Goal: Information Seeking & Learning: Learn about a topic

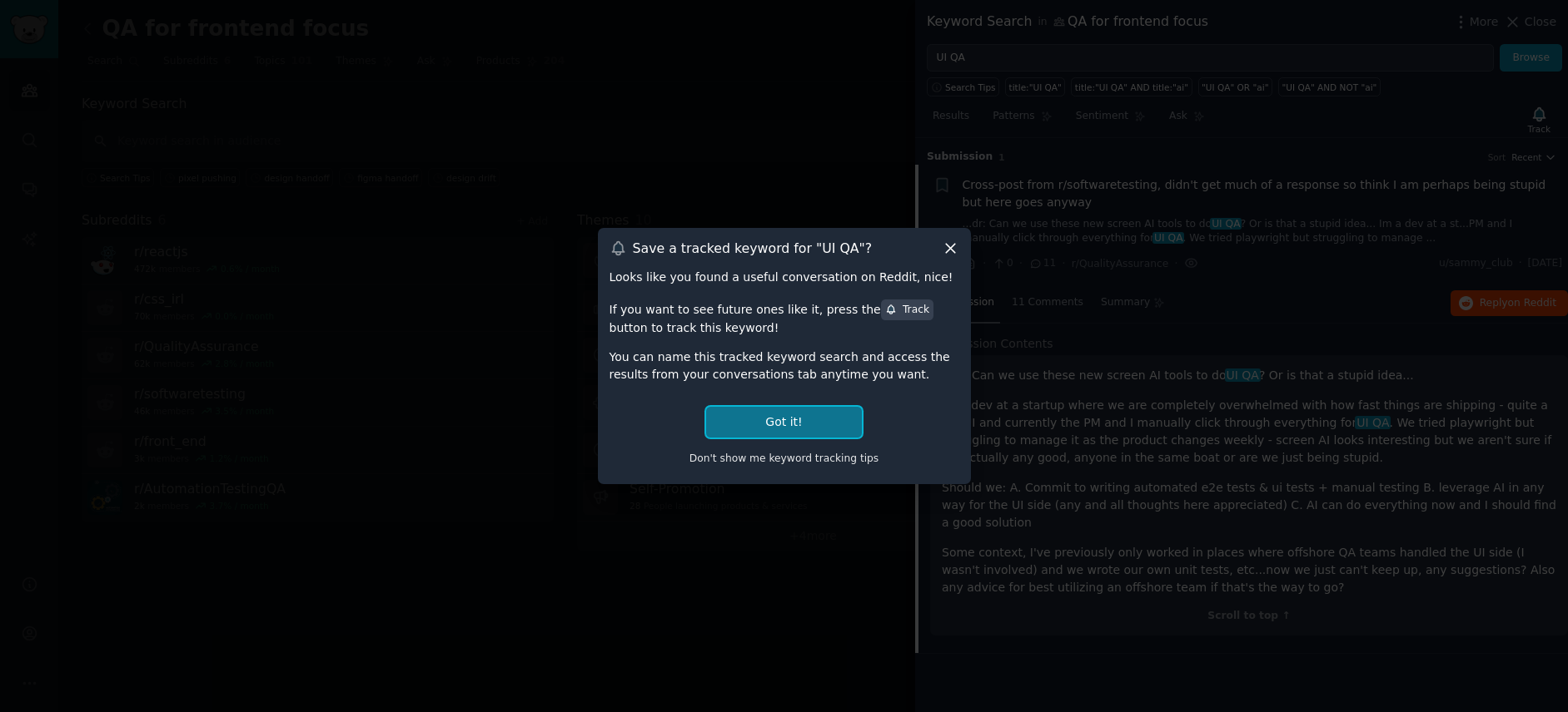
click at [766, 412] on button "Got it!" at bounding box center [784, 421] width 155 height 30
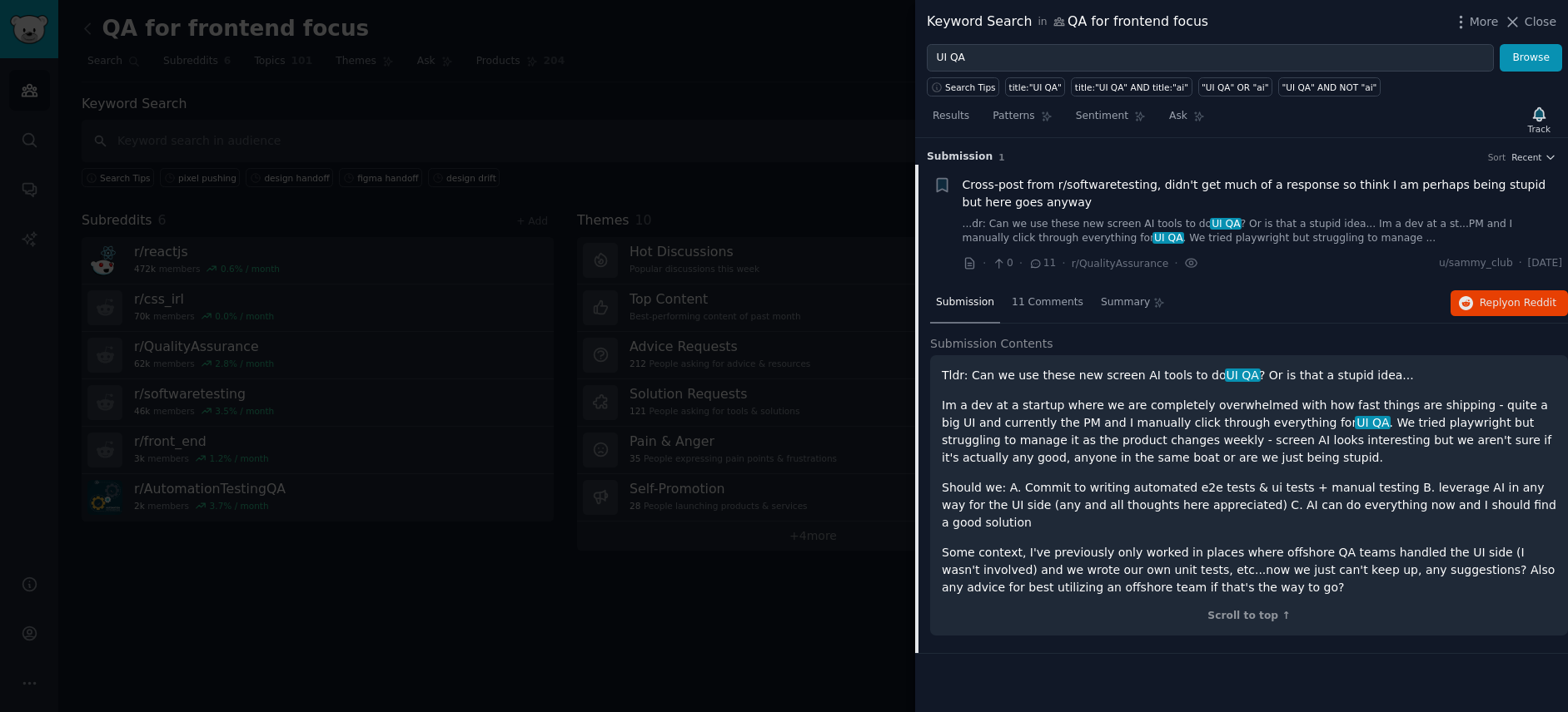
click at [1529, 30] on span "Close" at bounding box center [1540, 21] width 31 height 18
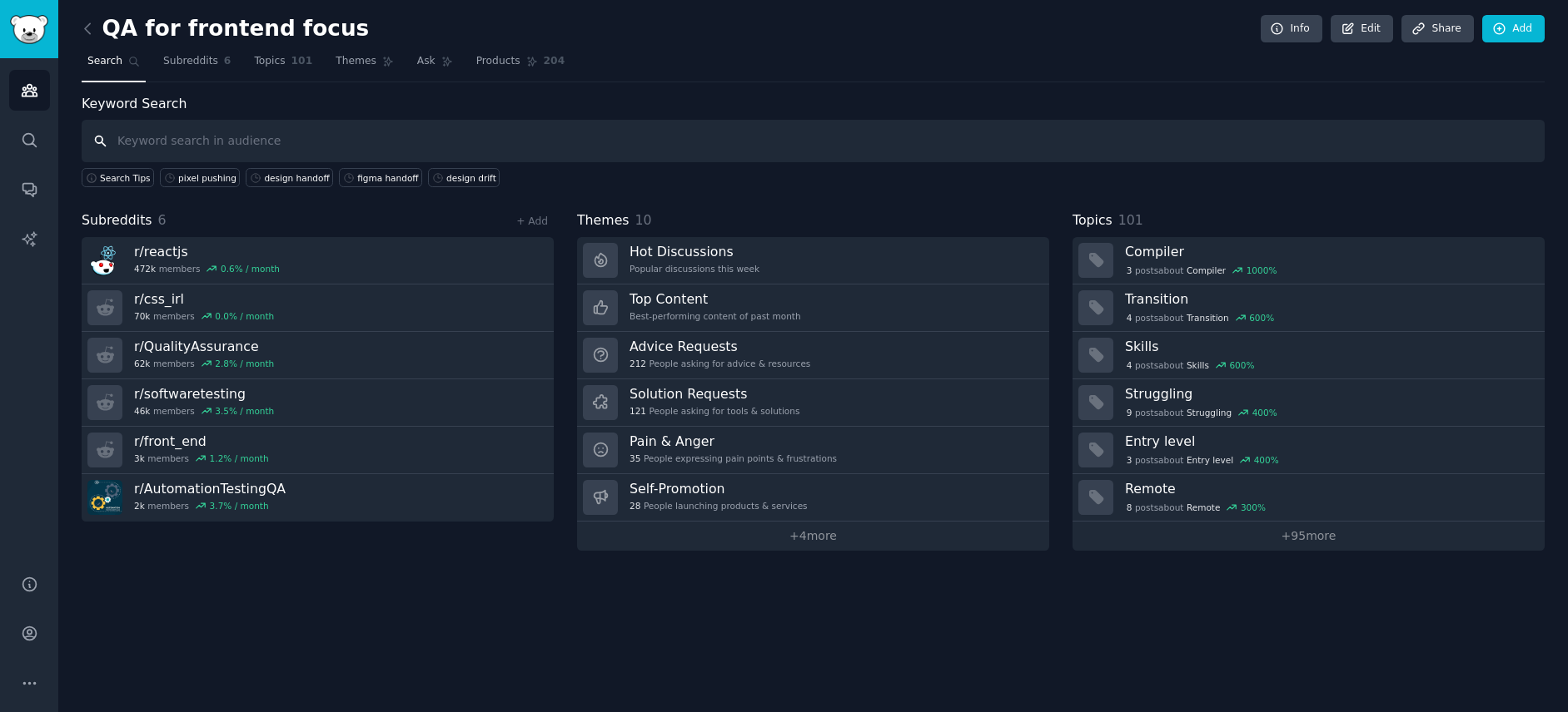
click at [243, 137] on input "text" at bounding box center [812, 141] width 1463 height 42
type input "vrt"
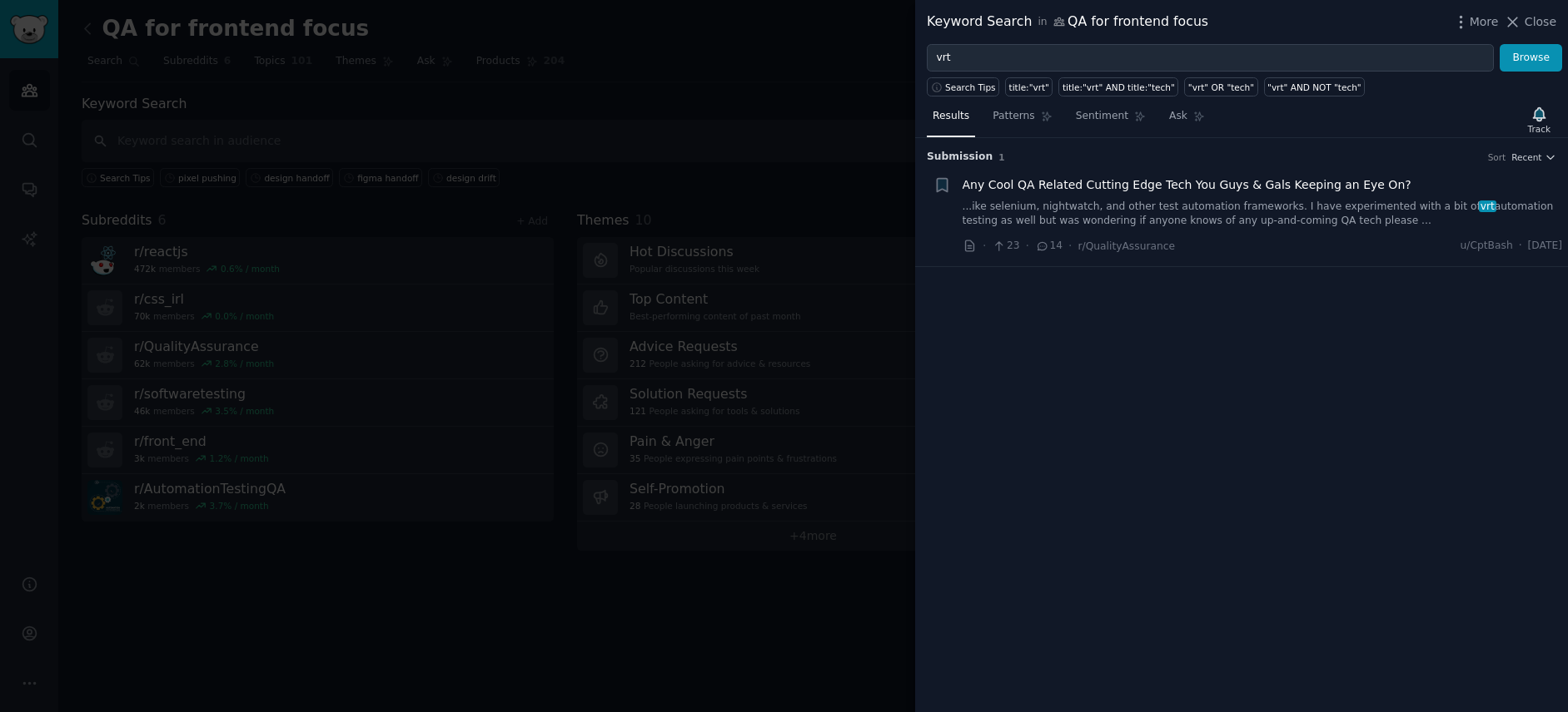
click at [729, 156] on div at bounding box center [784, 356] width 1568 height 712
